Goal: Check status

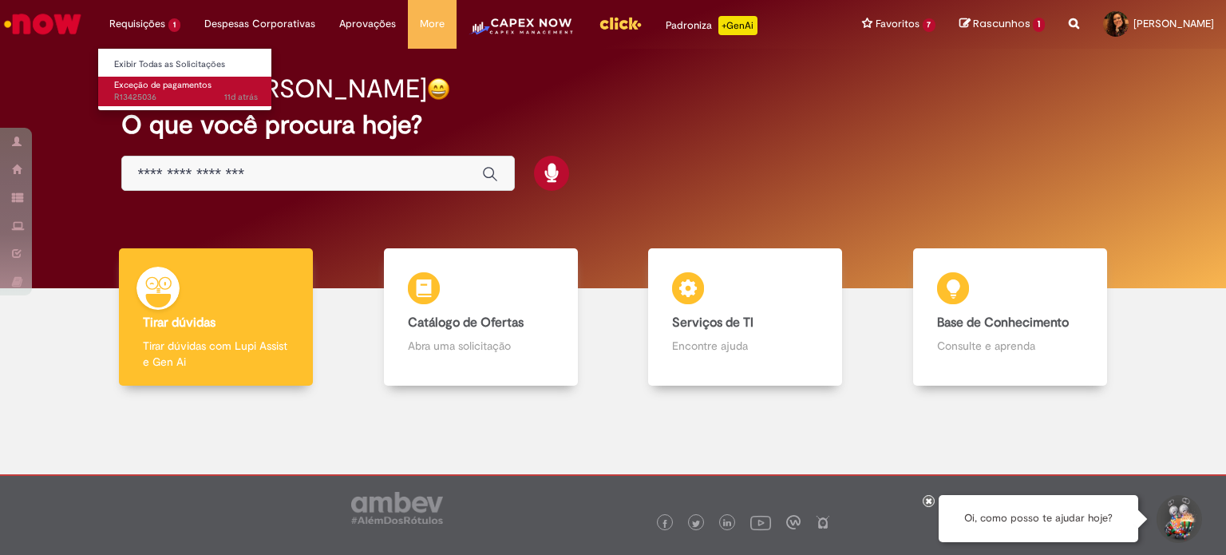
click at [160, 92] on span "11d atrás 11 dias atrás R13425036" at bounding box center [186, 97] width 144 height 13
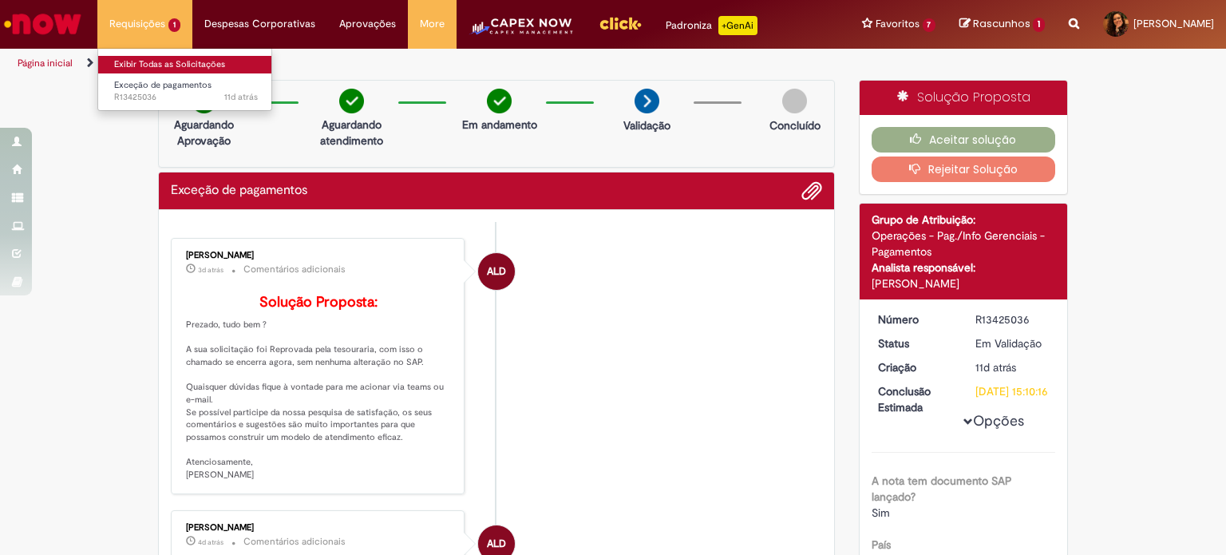
click at [140, 69] on link "Exibir Todas as Solicitações" at bounding box center [186, 65] width 176 height 18
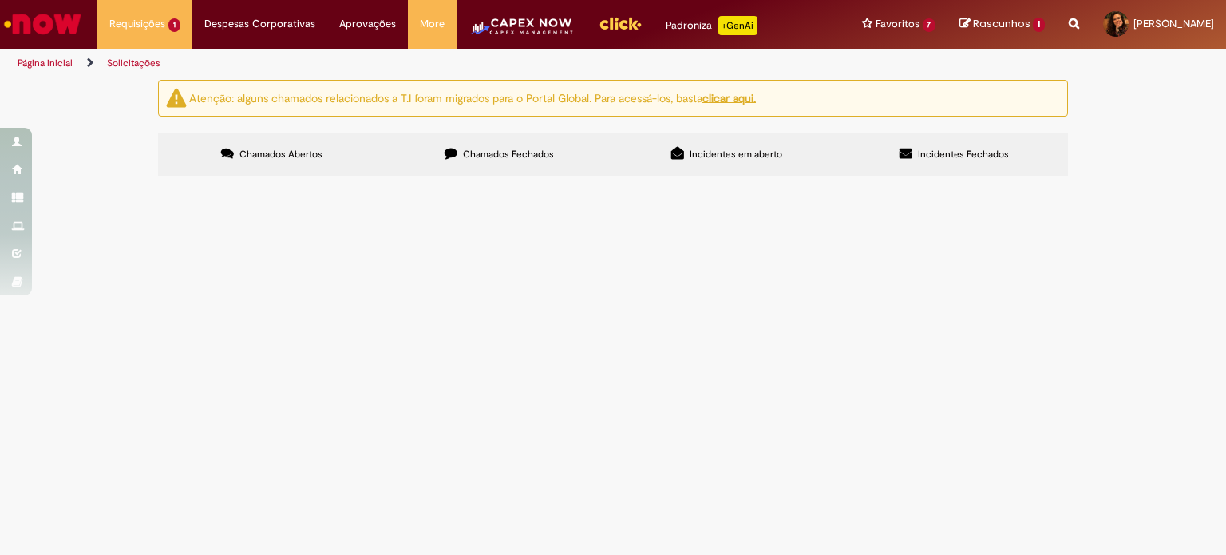
click at [540, 154] on span "Chamados Fechados" at bounding box center [508, 154] width 91 height 13
click at [69, 180] on div "Atenção: alguns chamados relacionados a T.I foram migrados para o Portal Global…" at bounding box center [613, 130] width 1226 height 101
click at [0, 0] on link "2" at bounding box center [0, 0] width 0 height 0
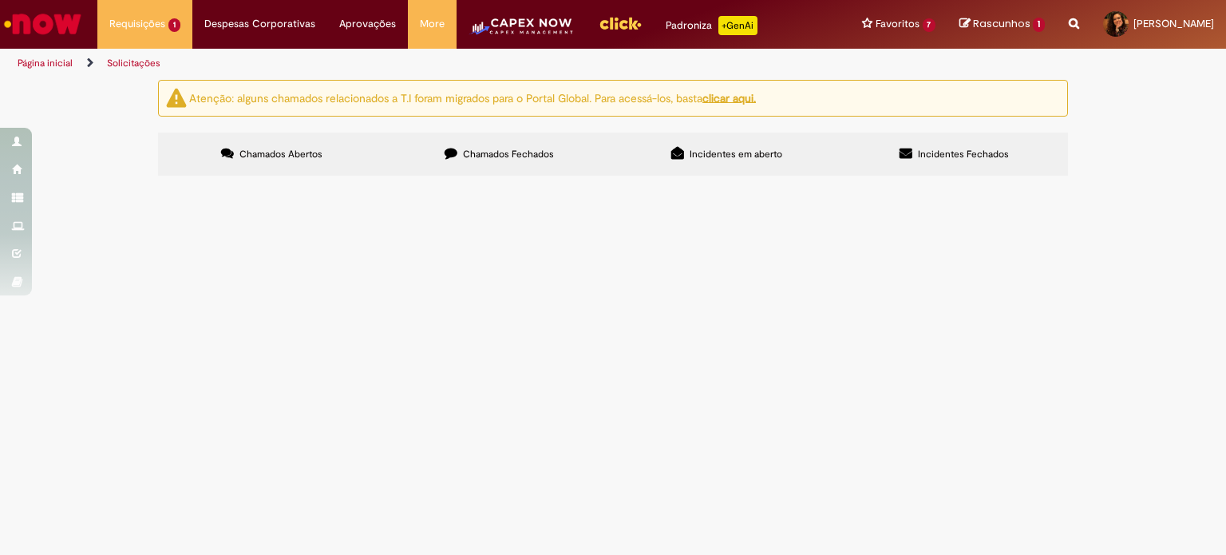
click at [0, 0] on link "3" at bounding box center [0, 0] width 0 height 0
click at [1165, 132] on div "Atenção: alguns chamados relacionados a T.I foram migrados para o Portal Global…" at bounding box center [613, 130] width 1226 height 101
drag, startPoint x: 329, startPoint y: 287, endPoint x: 13, endPoint y: 301, distance: 316.4
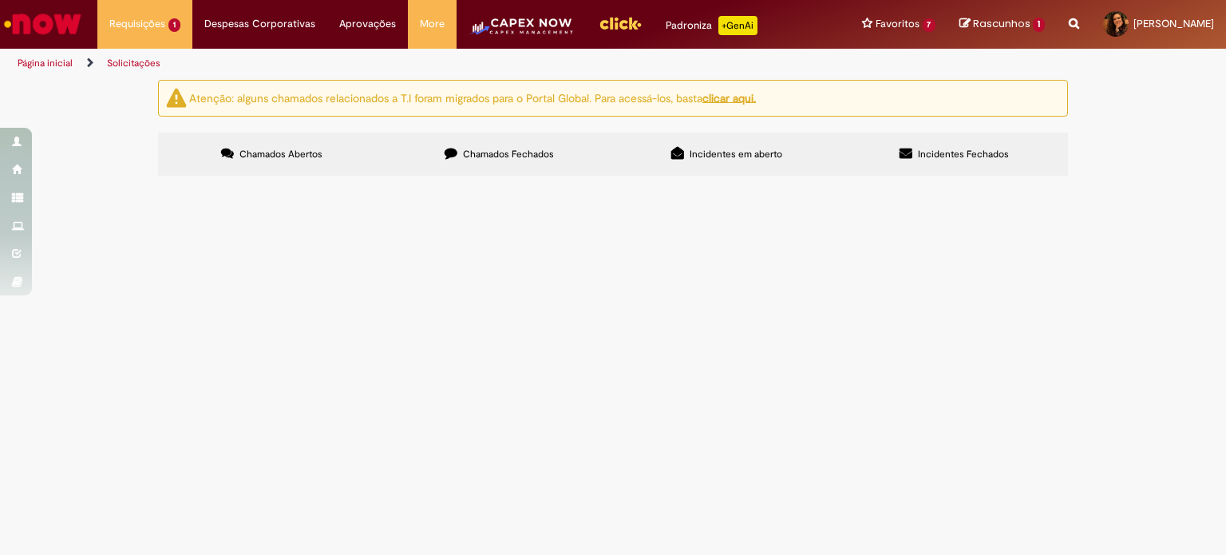
click at [13, 180] on div "Atenção: alguns chamados relacionados a T.I foram migrados para o Portal Global…" at bounding box center [613, 130] width 1226 height 101
drag, startPoint x: 294, startPoint y: 289, endPoint x: 279, endPoint y: 295, distance: 15.7
click at [0, 0] on span "Compra E Negociação De Vendas E Marketing" at bounding box center [0, 0] width 0 height 0
click at [0, 0] on div at bounding box center [0, 0] width 0 height 0
click at [526, 156] on span "Chamados Fechados" at bounding box center [508, 154] width 91 height 13
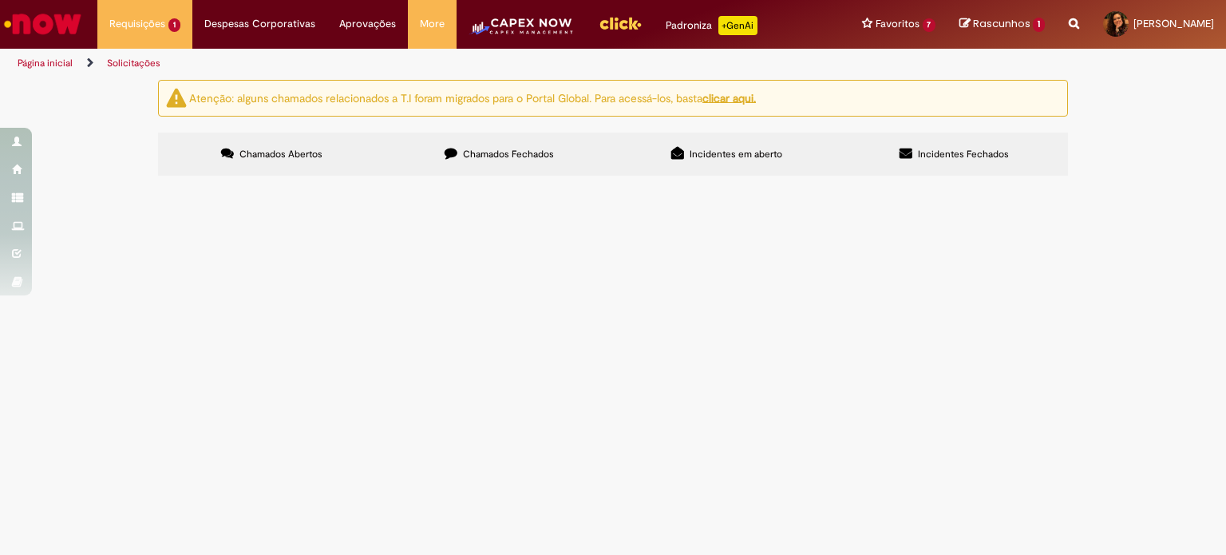
scroll to position [655, 0]
click at [0, 0] on link "2" at bounding box center [0, 0] width 0 height 0
click at [0, 0] on link "3" at bounding box center [0, 0] width 0 height 0
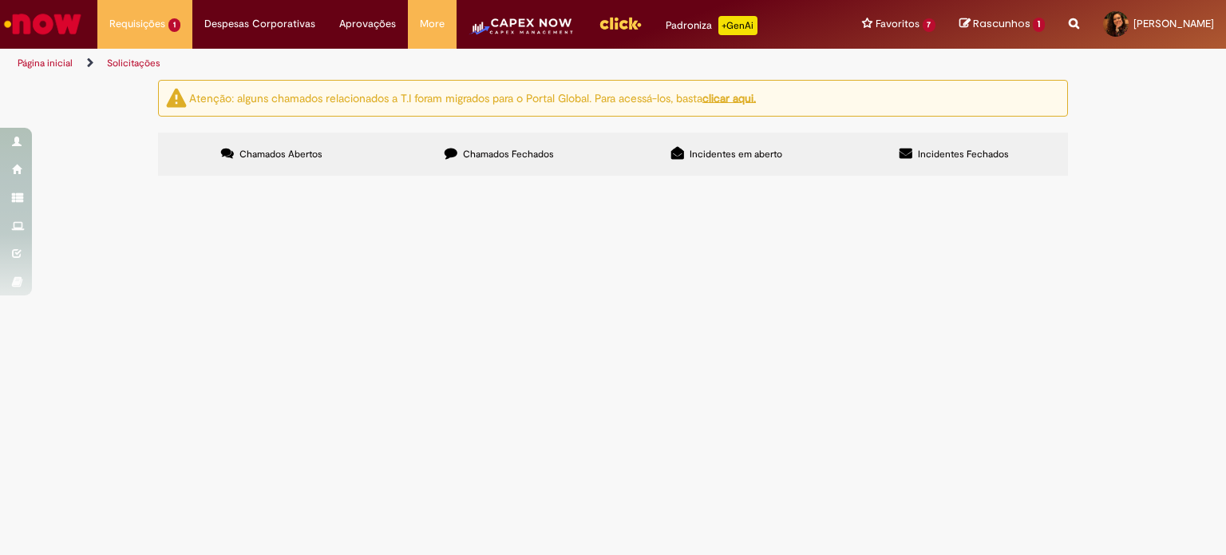
click at [0, 0] on span "R12680329" at bounding box center [0, 0] width 0 height 0
click at [0, 0] on td at bounding box center [0, 0] width 0 height 0
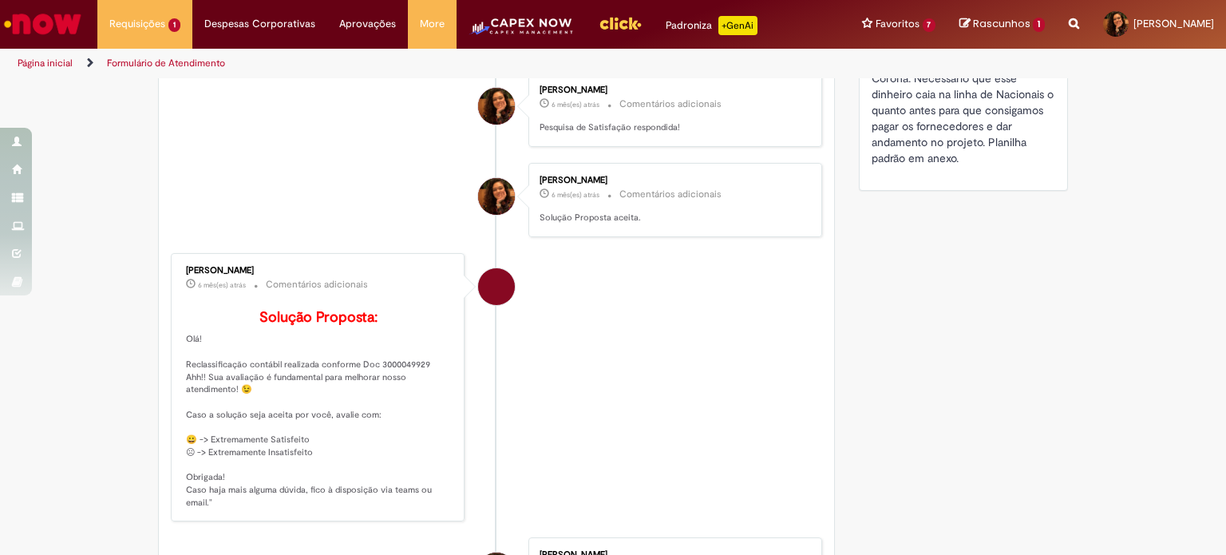
scroll to position [540, 0]
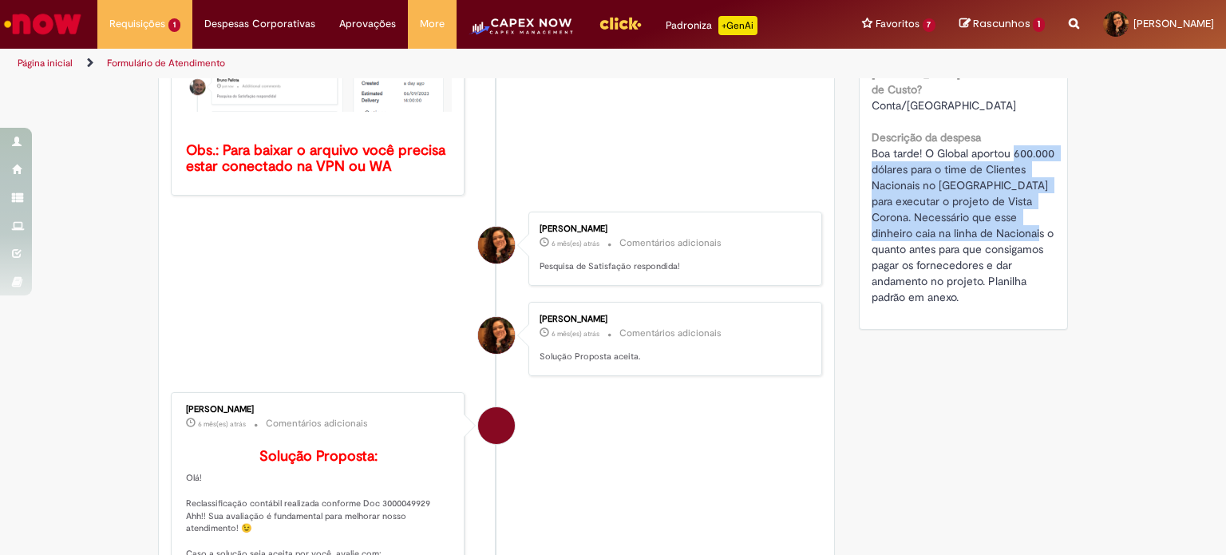
drag, startPoint x: 864, startPoint y: 149, endPoint x: 1021, endPoint y: 220, distance: 172.2
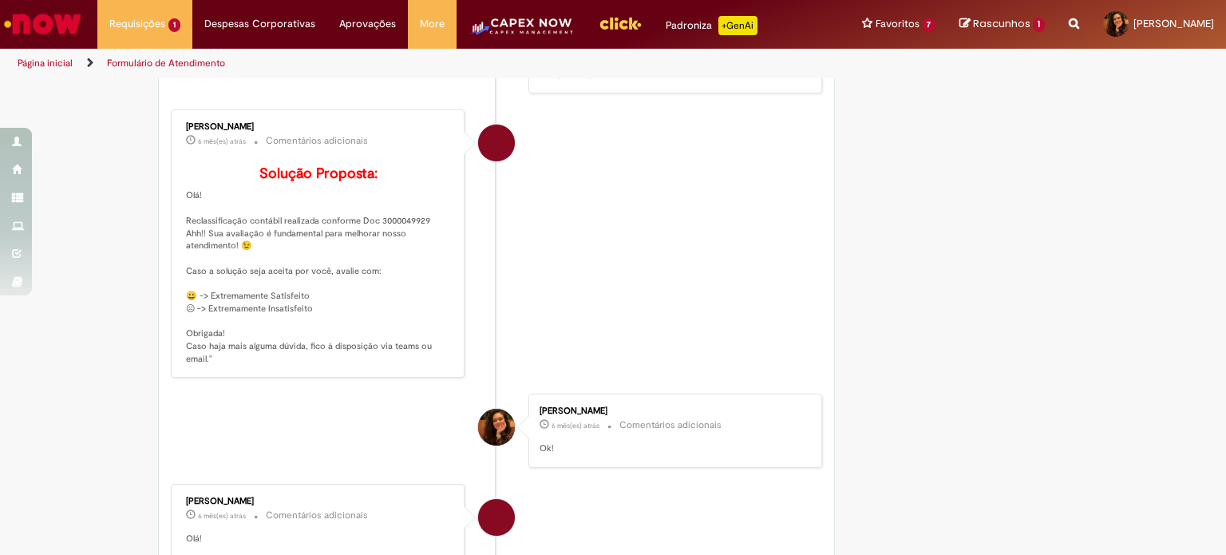
scroll to position [798, 0]
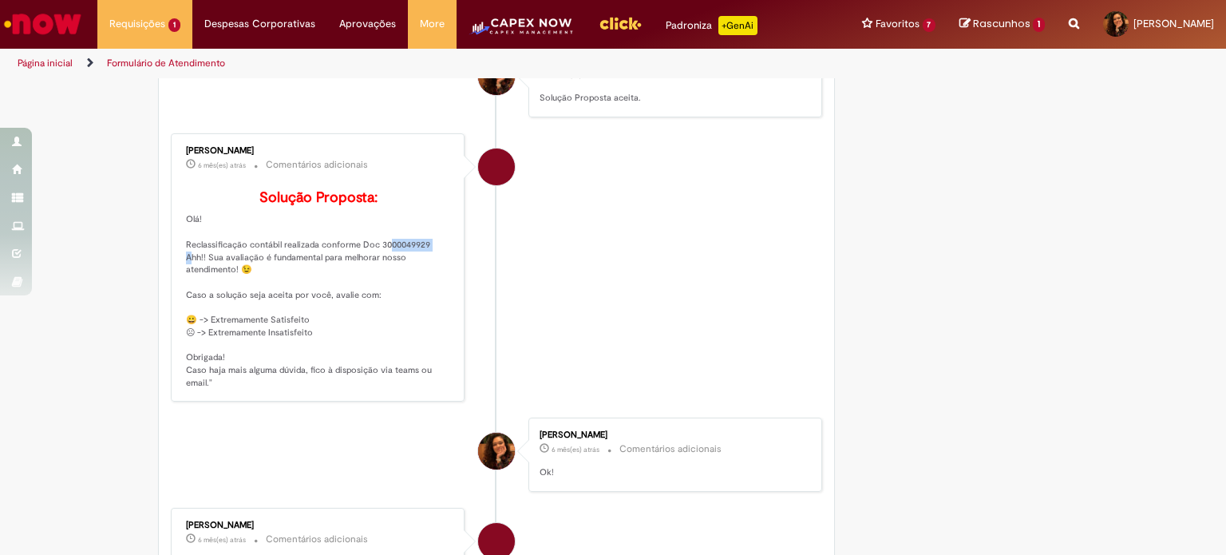
drag, startPoint x: 372, startPoint y: 267, endPoint x: 421, endPoint y: 263, distance: 49.7
click at [421, 263] on p "Solução Proposta: Olá! Reclassificação contábil realizada conforme Doc 30000499…" at bounding box center [319, 290] width 266 height 200
click at [1066, 322] on div "Verificar Código de Barras Aguardando Aprovação Aguardando atendimento Em andam…" at bounding box center [613, 98] width 934 height 1633
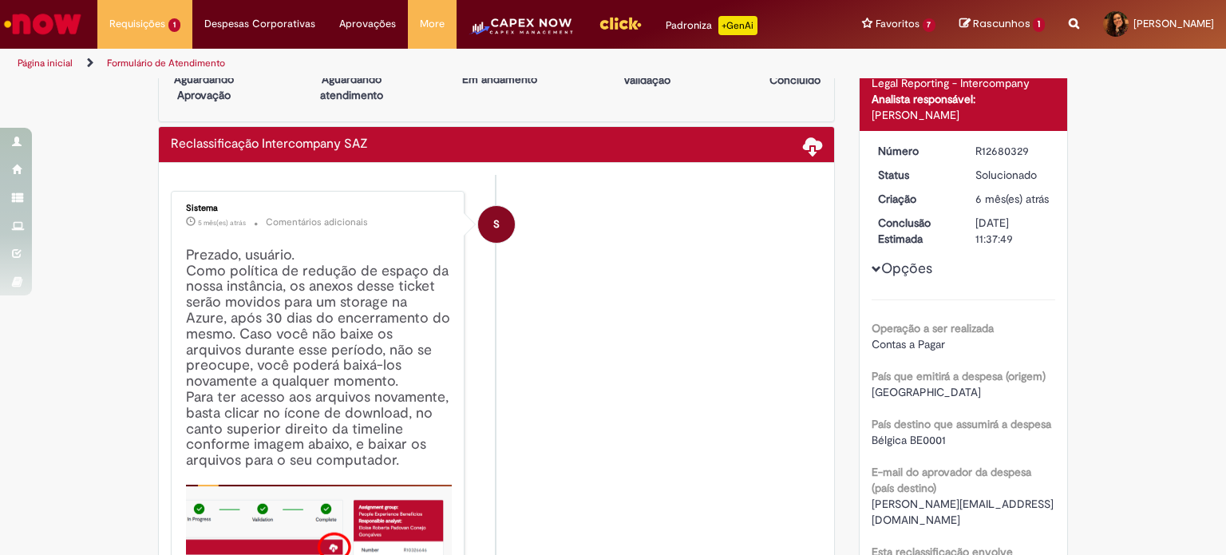
scroll to position [0, 0]
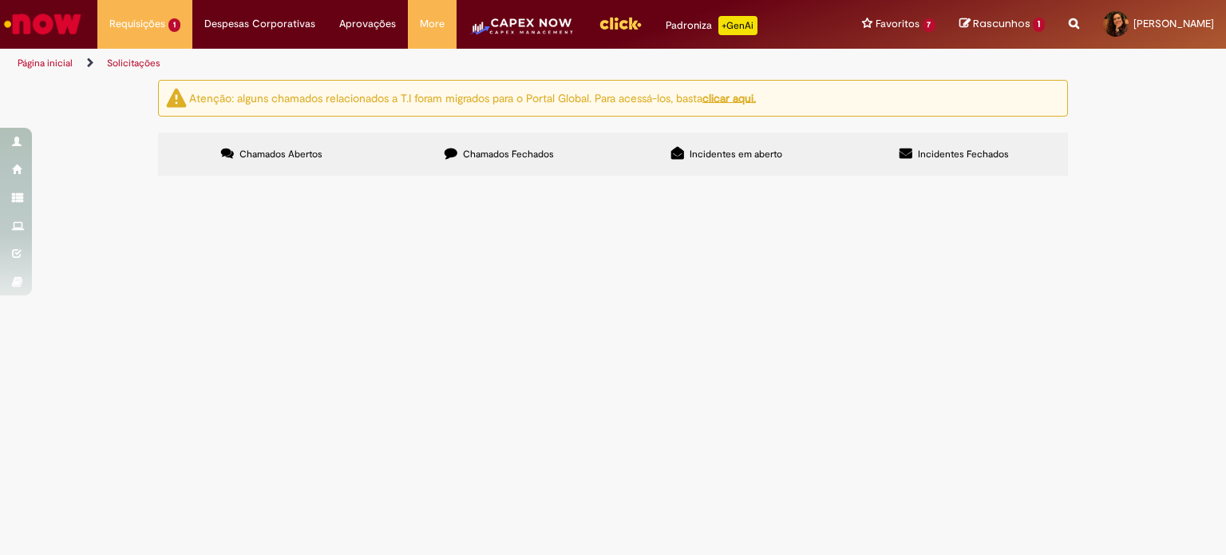
click at [516, 149] on span "Chamados Fechados" at bounding box center [508, 154] width 91 height 13
click at [0, 0] on link "2" at bounding box center [0, 0] width 0 height 0
click at [291, 156] on span "Chamados Abertos" at bounding box center [280, 154] width 83 height 13
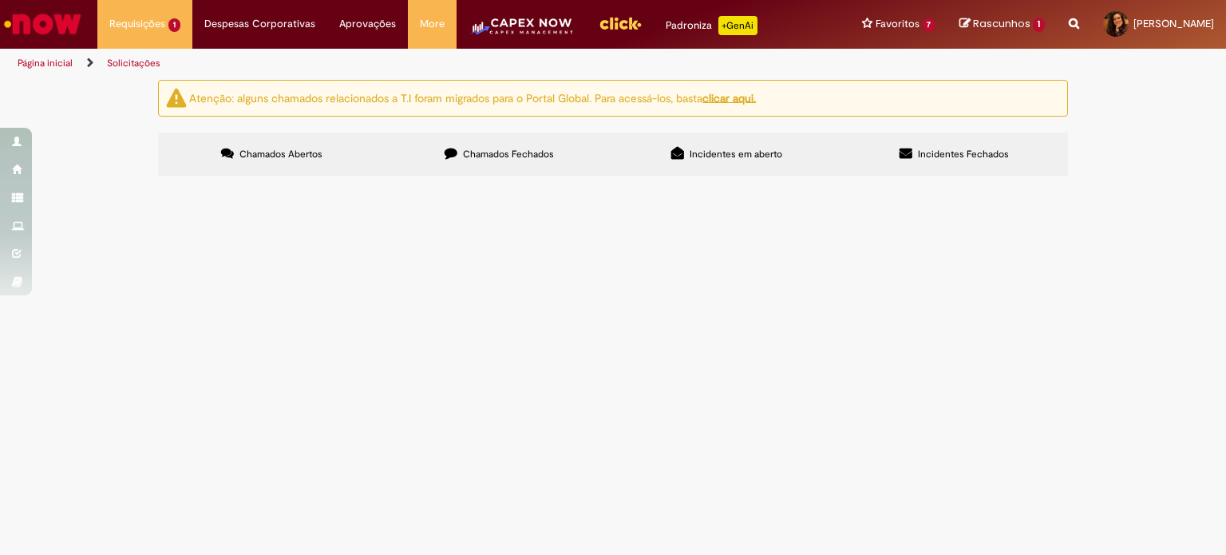
click at [113, 180] on div "Atenção: alguns chamados relacionados a T.I foram migrados para o Portal Global…" at bounding box center [613, 130] width 1226 height 101
click at [119, 62] on link "Solicitações" at bounding box center [133, 63] width 53 height 13
click at [500, 139] on label "Chamados Fechados" at bounding box center [499, 154] width 227 height 43
click at [0, 0] on span "R12819897" at bounding box center [0, 0] width 0 height 0
